Goal: Information Seeking & Learning: Find specific fact

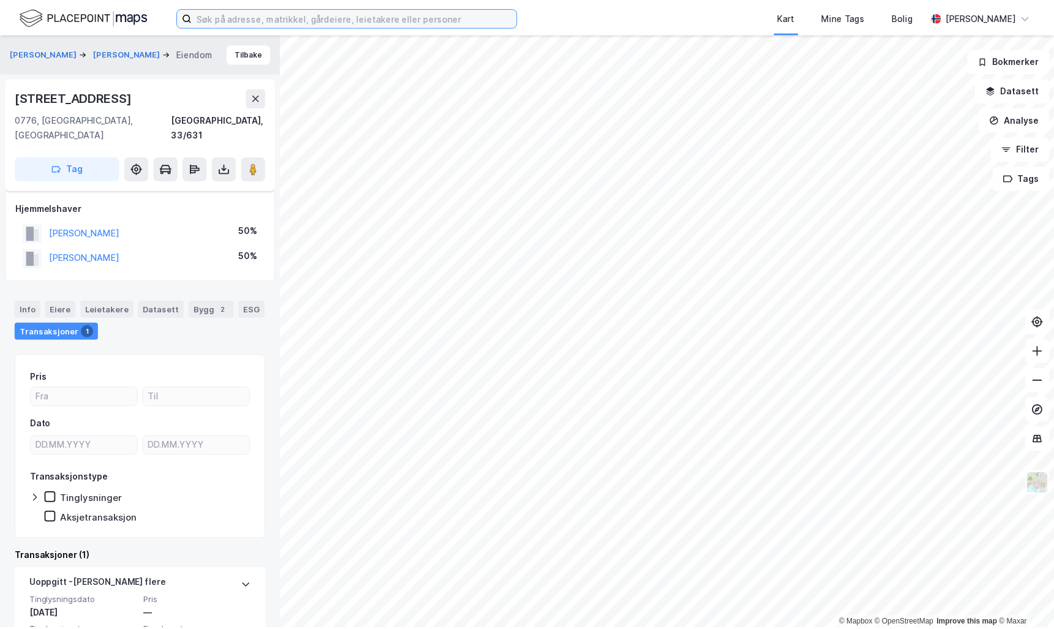
scroll to position [54, 0]
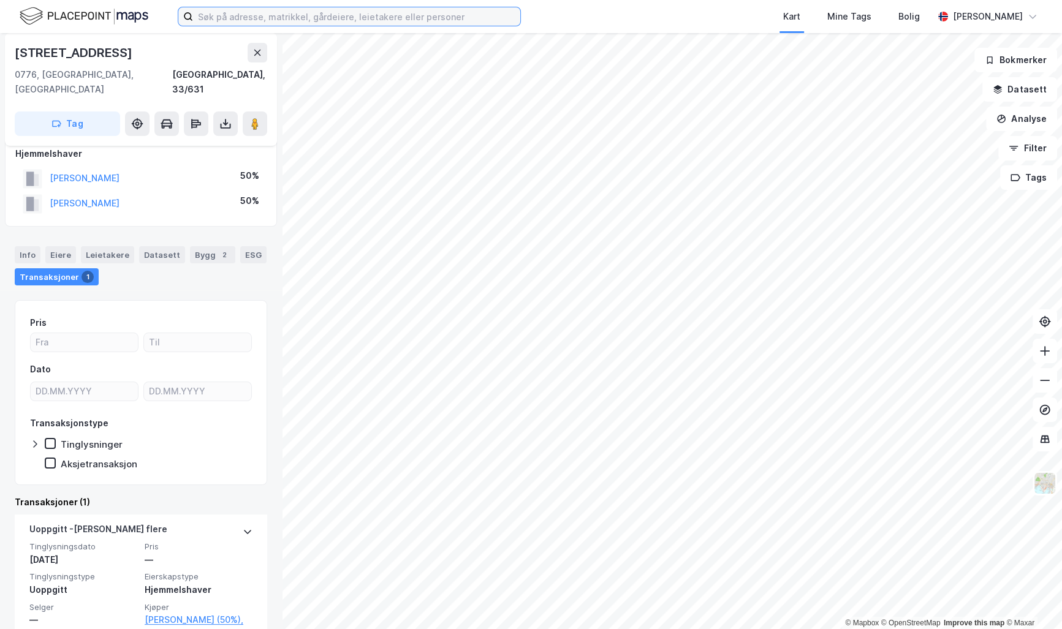
drag, startPoint x: 0, startPoint y: 0, endPoint x: 216, endPoint y: 16, distance: 216.9
click at [216, 16] on input at bounding box center [356, 16] width 327 height 18
paste input "[PERSON_NAME]"
type input "[PERSON_NAME]"
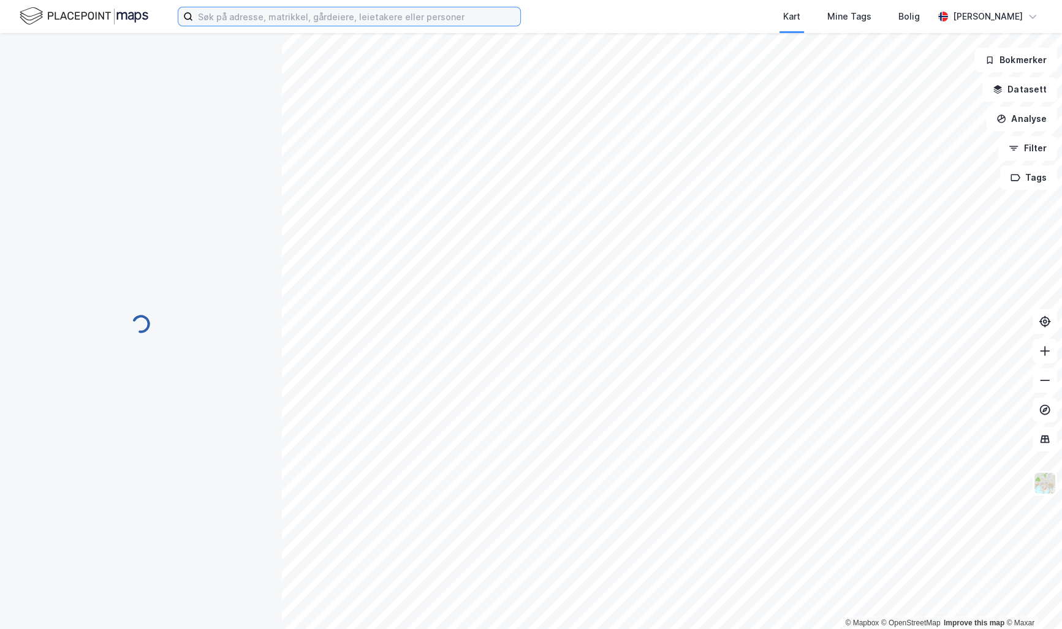
click at [228, 16] on input at bounding box center [356, 16] width 327 height 18
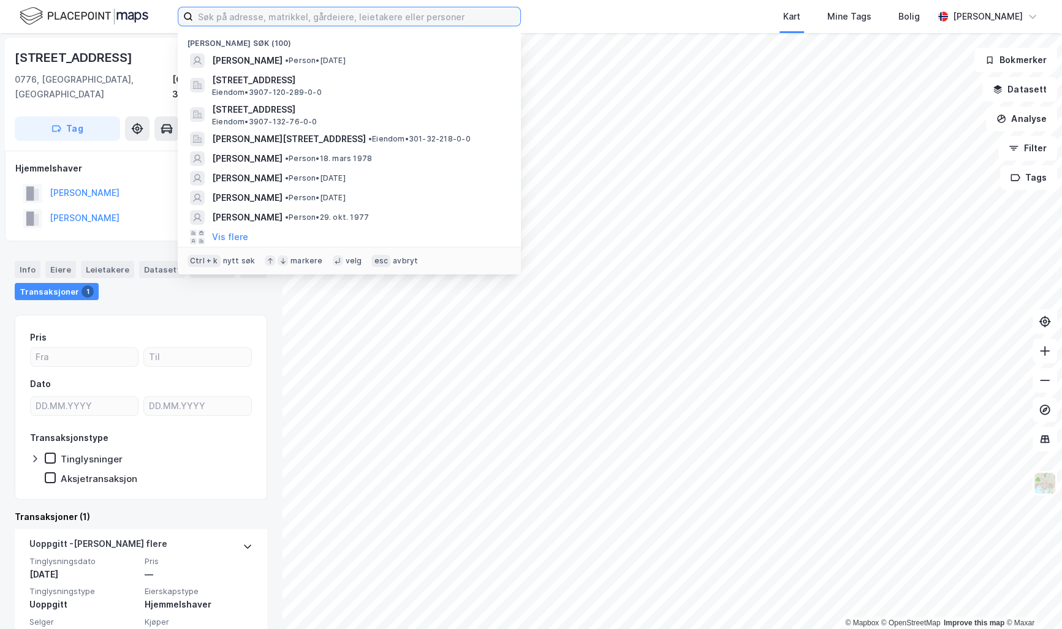
paste input "[PERSON_NAME]"
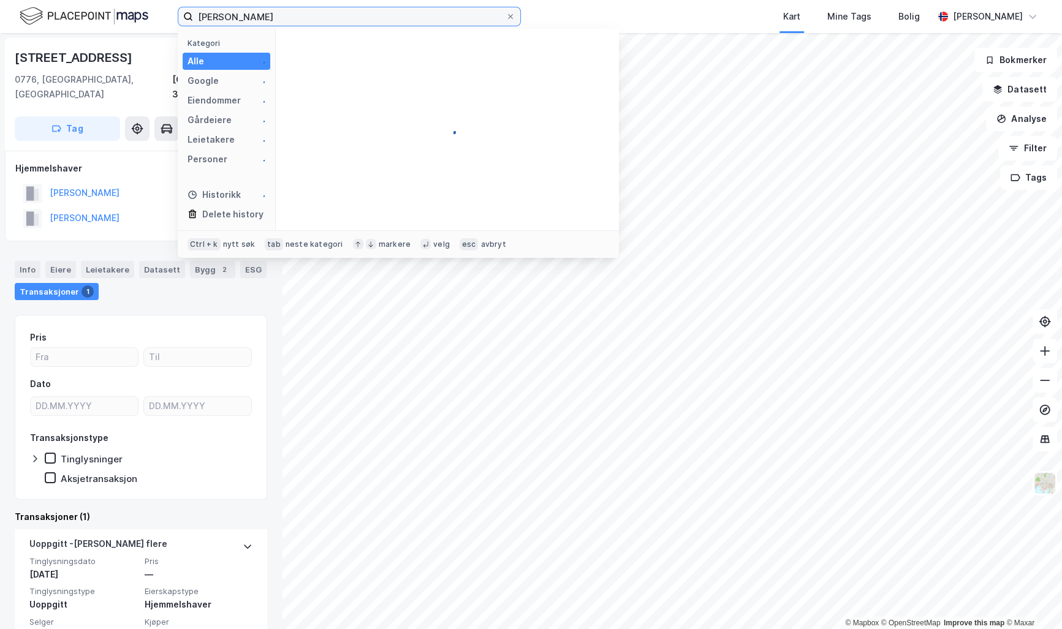
type input "[PERSON_NAME]"
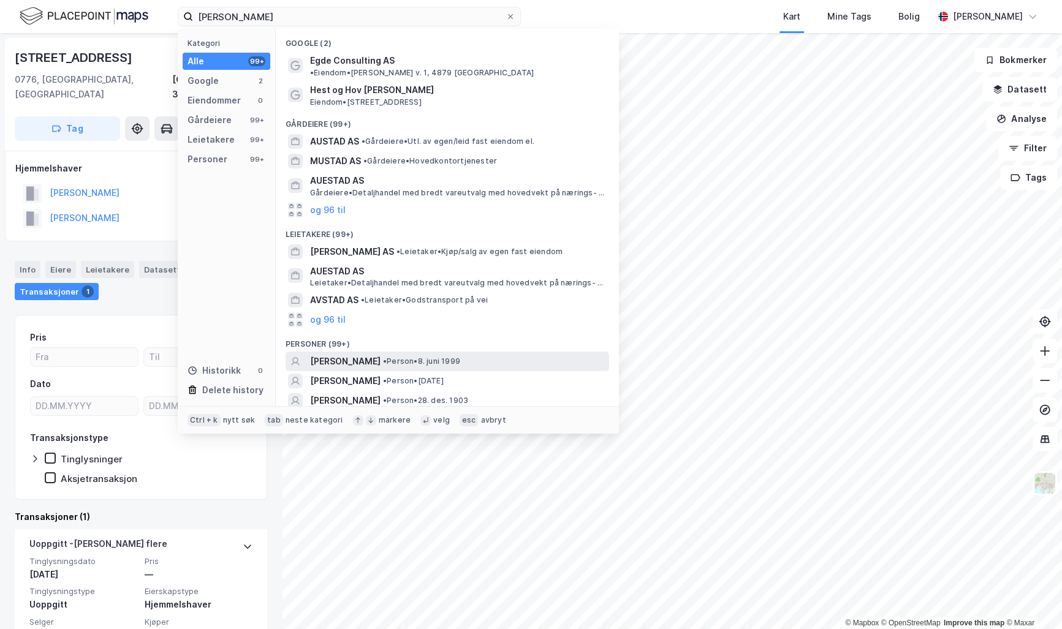
click at [380, 354] on span "[PERSON_NAME]" at bounding box center [345, 361] width 70 height 15
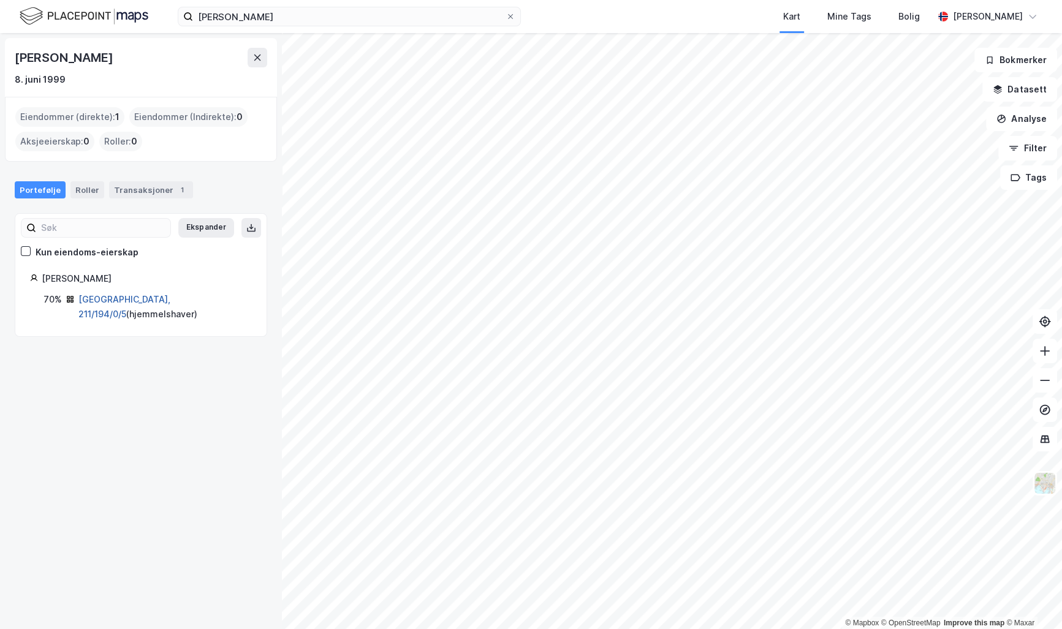
click at [121, 297] on link "[GEOGRAPHIC_DATA], 211/194/0/5" at bounding box center [124, 306] width 92 height 25
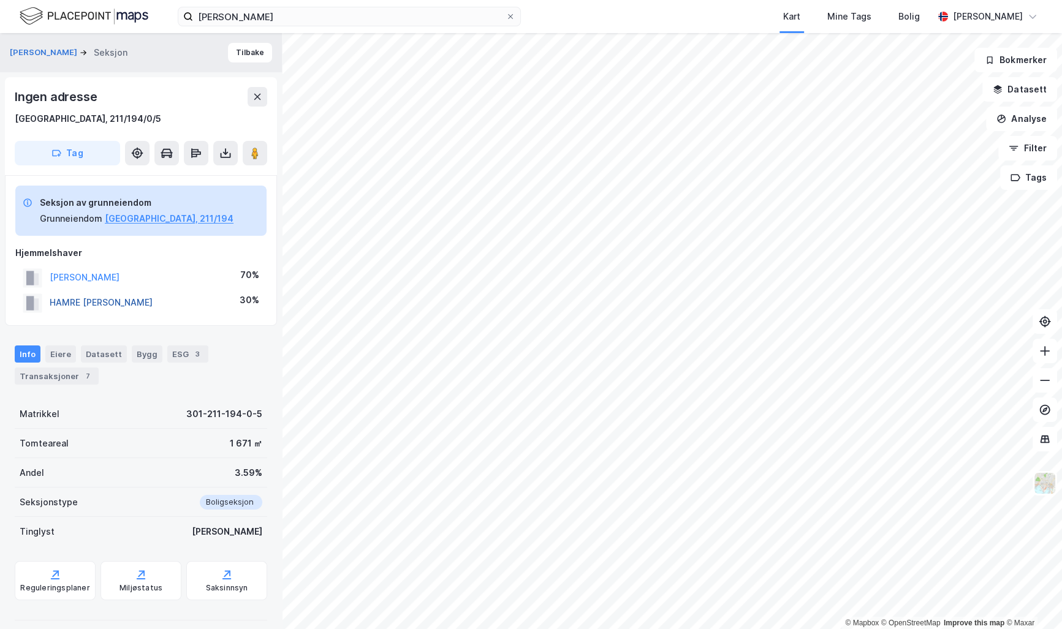
click at [0, 0] on button "HAMRE [PERSON_NAME]" at bounding box center [0, 0] width 0 height 0
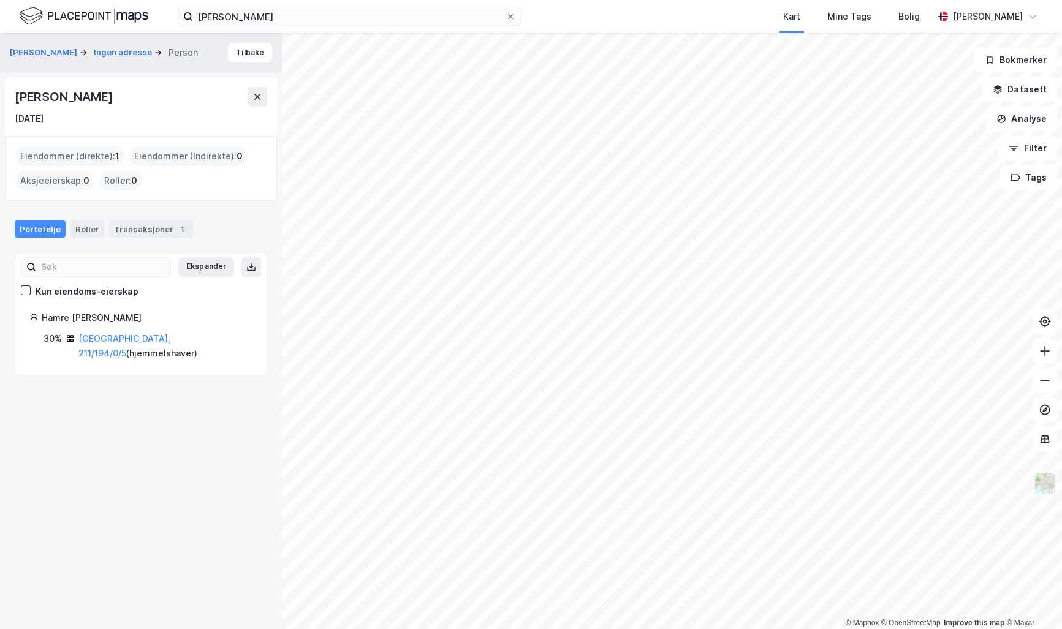
drag, startPoint x: 184, startPoint y: 97, endPoint x: -2, endPoint y: 98, distance: 186.9
click at [0, 98] on html "[PERSON_NAME] Kart Mine Tags Bolig [PERSON_NAME] © Mapbox © OpenStreetMap Impro…" at bounding box center [531, 314] width 1062 height 629
drag, startPoint x: -2, startPoint y: 98, endPoint x: 170, endPoint y: 110, distance: 172.6
click at [159, 113] on div "[DATE]" at bounding box center [141, 119] width 252 height 15
drag, startPoint x: 189, startPoint y: 98, endPoint x: 17, endPoint y: 100, distance: 172.2
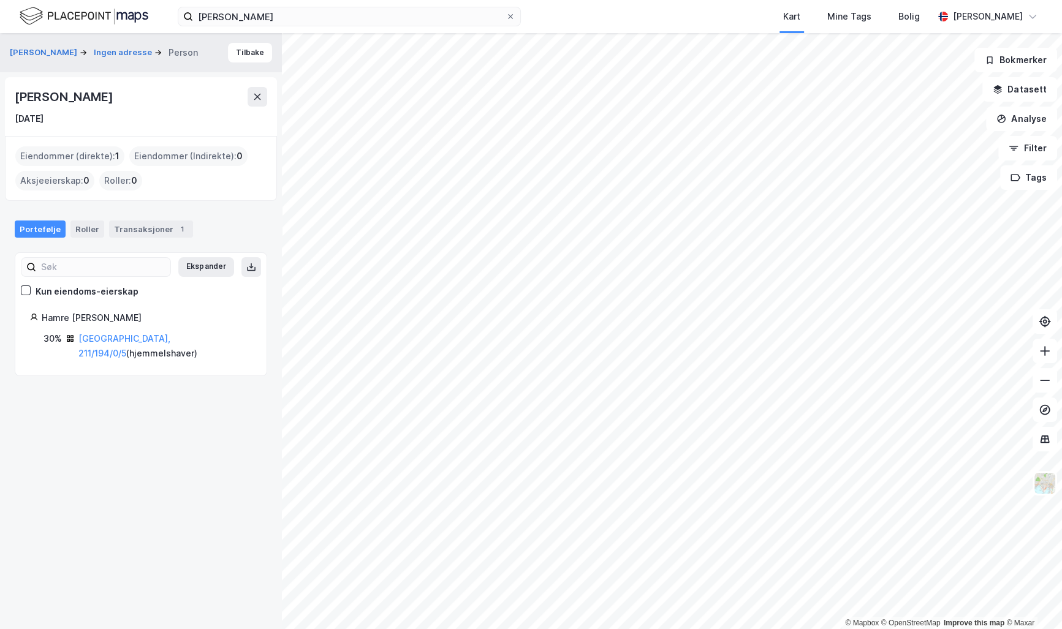
click at [17, 100] on div "[PERSON_NAME]" at bounding box center [141, 97] width 252 height 20
drag, startPoint x: 17, startPoint y: 100, endPoint x: 114, endPoint y: 98, distance: 97.5
copy div "[PERSON_NAME]"
